Goal: Task Accomplishment & Management: Manage account settings

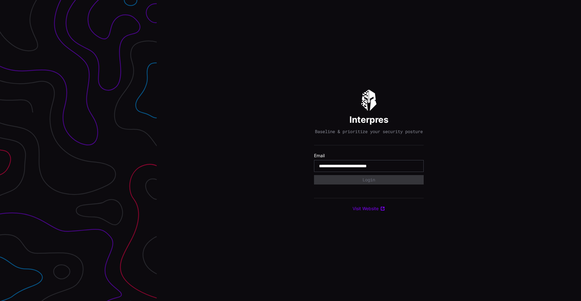
type input "**********"
click at [343, 179] on button "Login" at bounding box center [368, 180] width 99 height 8
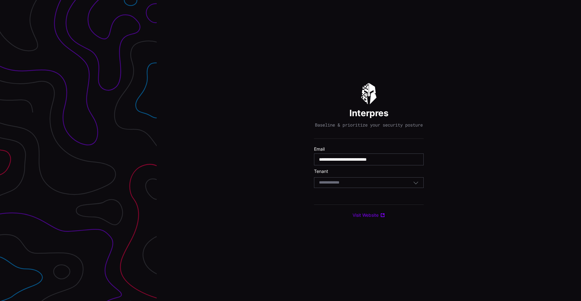
click at [353, 184] on div "Select Tenant" at bounding box center [366, 183] width 94 height 6
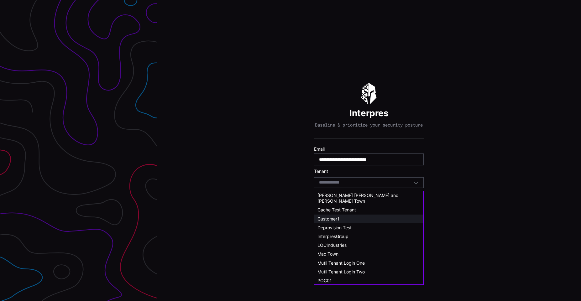
click at [339, 216] on span "Customer1" at bounding box center [328, 218] width 22 height 5
